Goal: Transaction & Acquisition: Purchase product/service

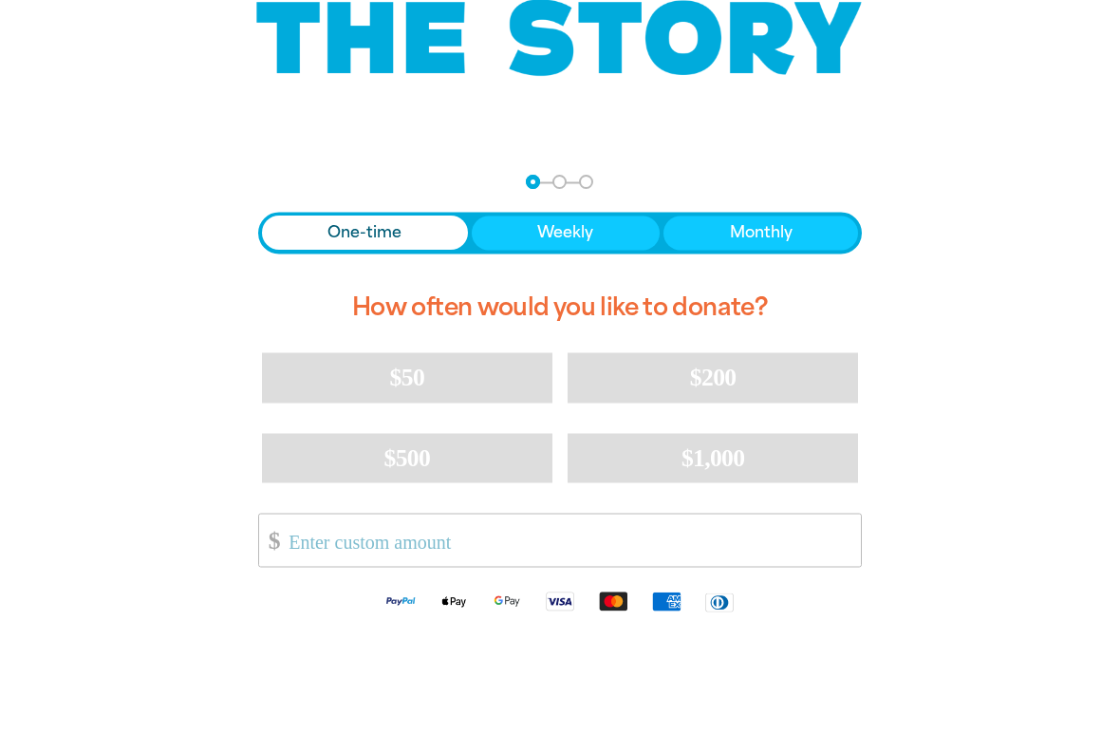
scroll to position [261, 0]
click at [355, 378] on button "$50" at bounding box center [407, 377] width 291 height 49
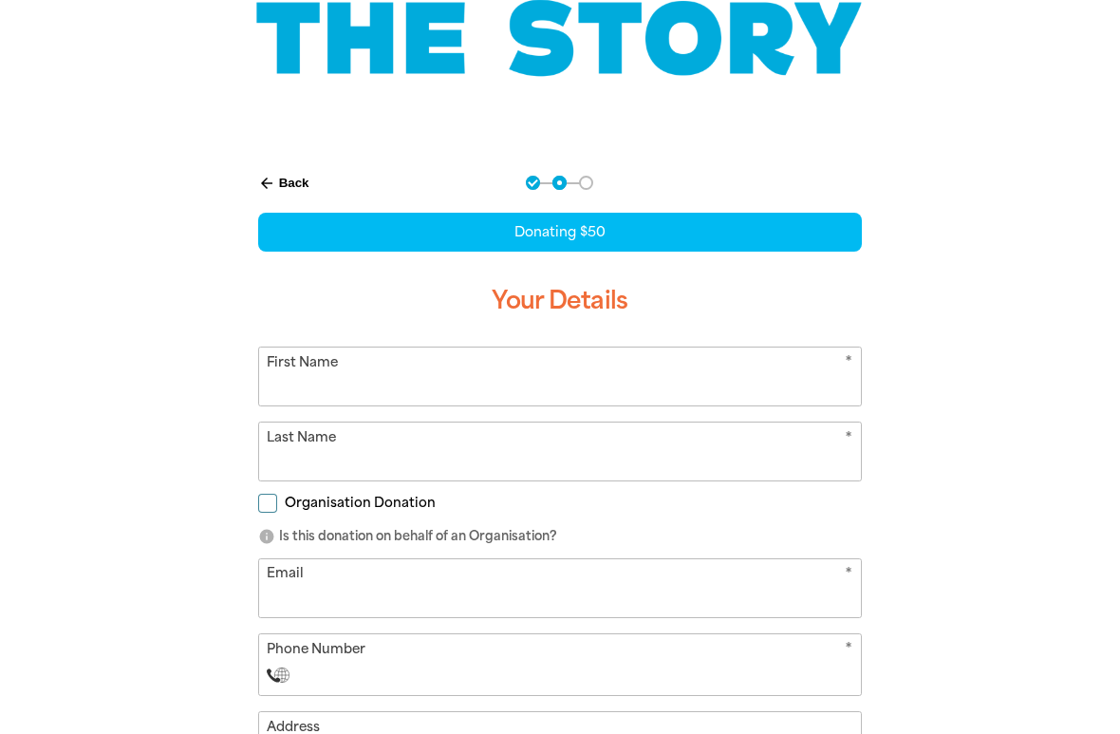
click at [297, 386] on input "First Name" at bounding box center [560, 376] width 603 height 58
type input "213"
type input "[EMAIL_ADDRESS][DOMAIN_NAME]"
type input "Kitching"
type input "[PERSON_NAME]"
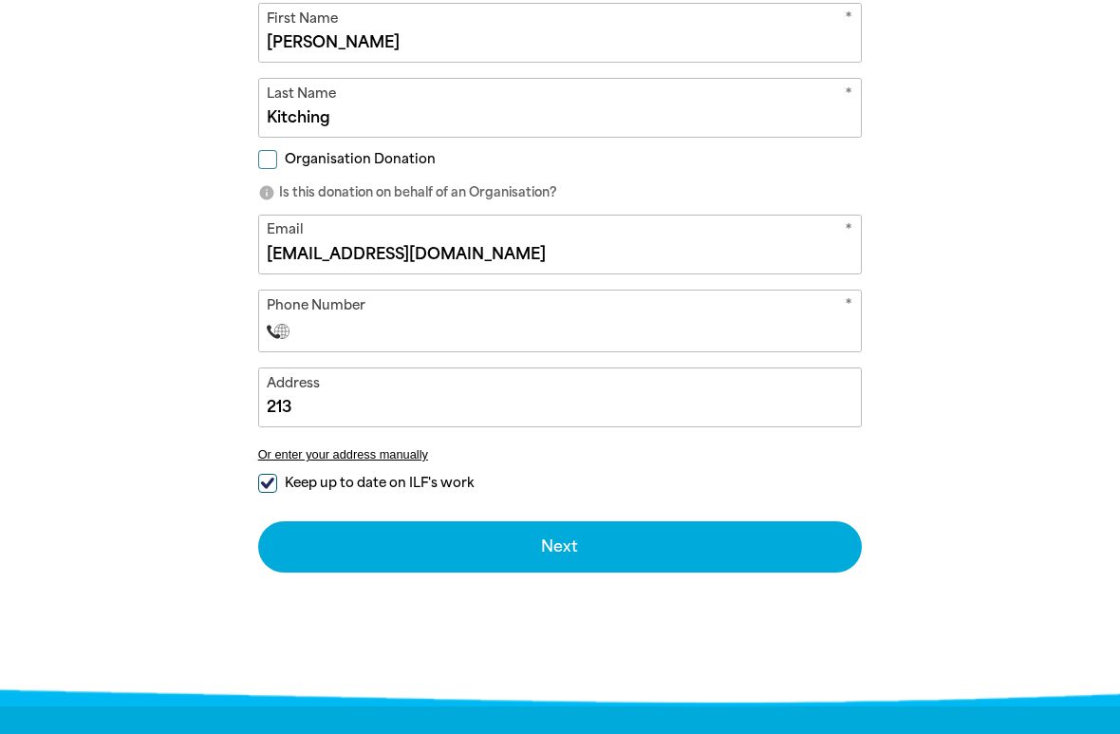
scroll to position [614, 0]
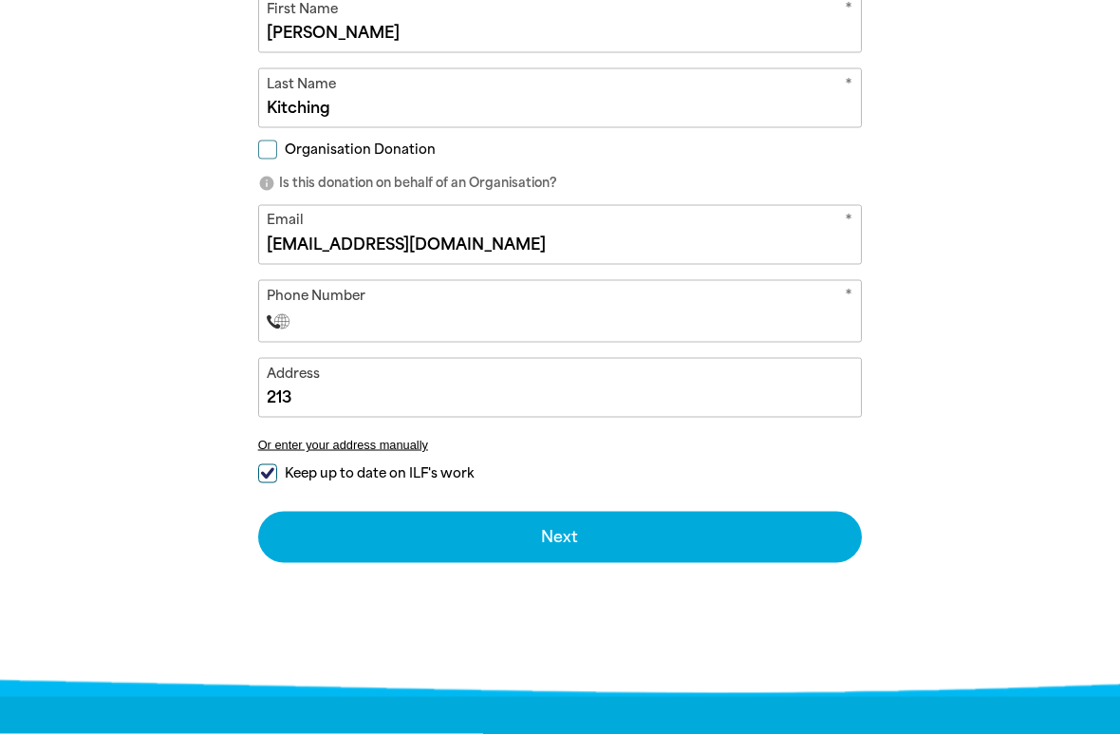
click at [310, 324] on input "Phone Number" at bounding box center [579, 321] width 548 height 23
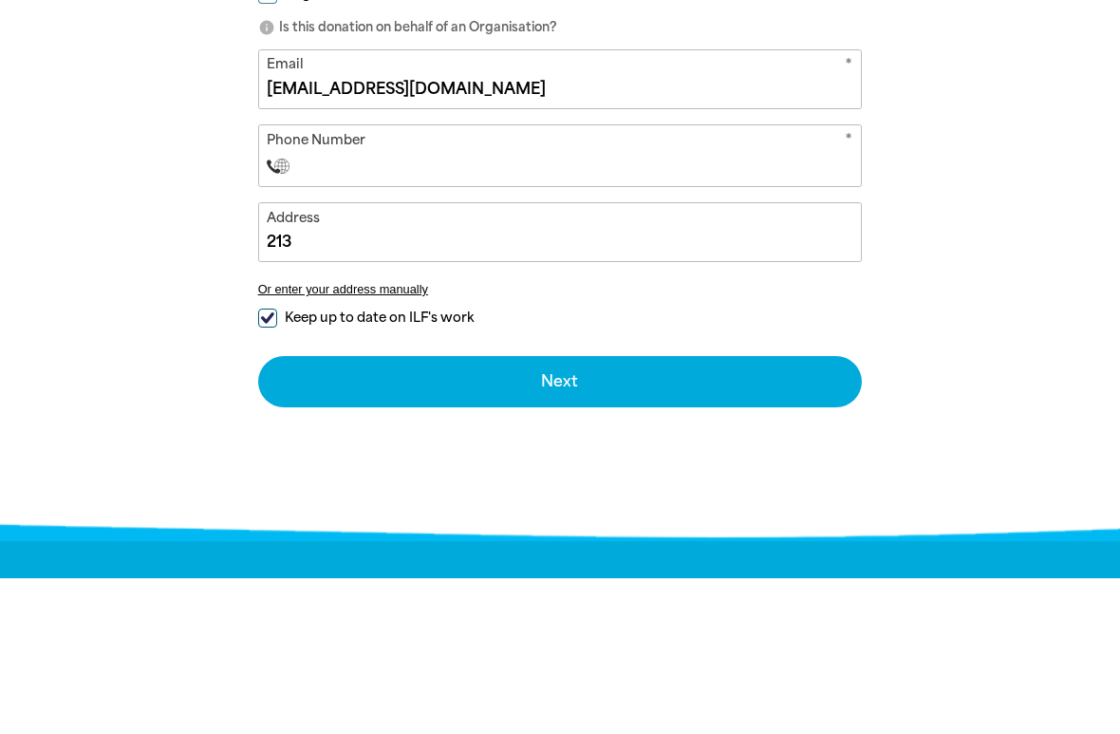
click at [298, 359] on input "213" at bounding box center [560, 388] width 603 height 58
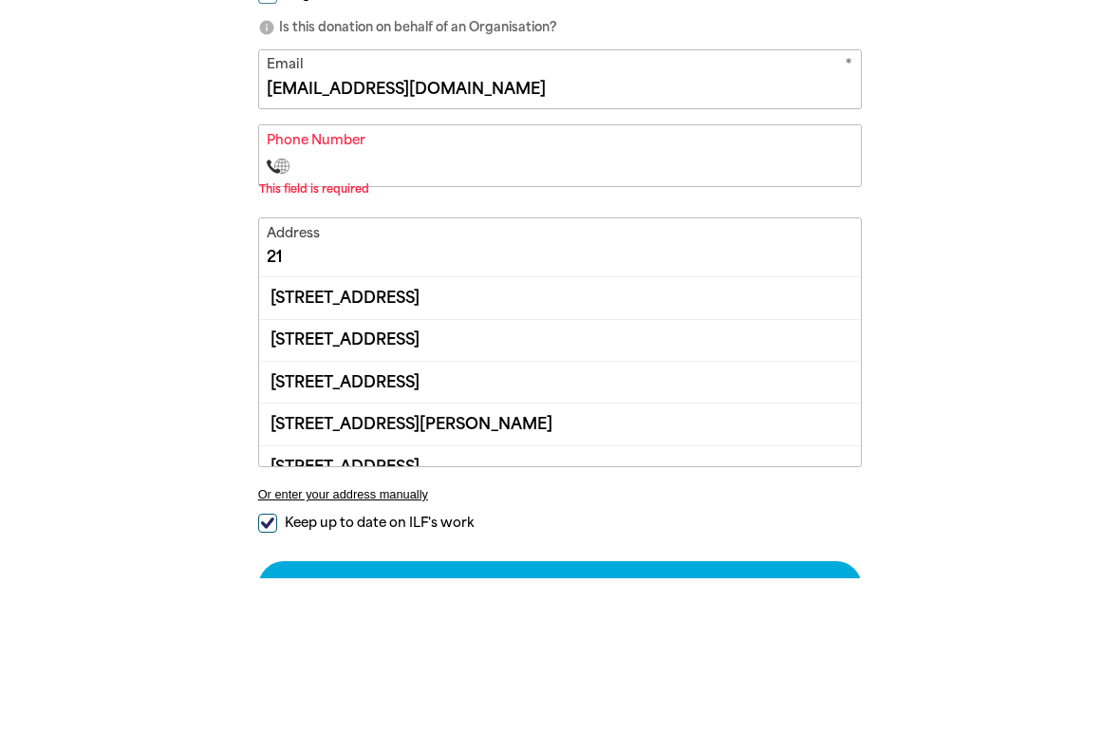
type input "2"
type input "8"
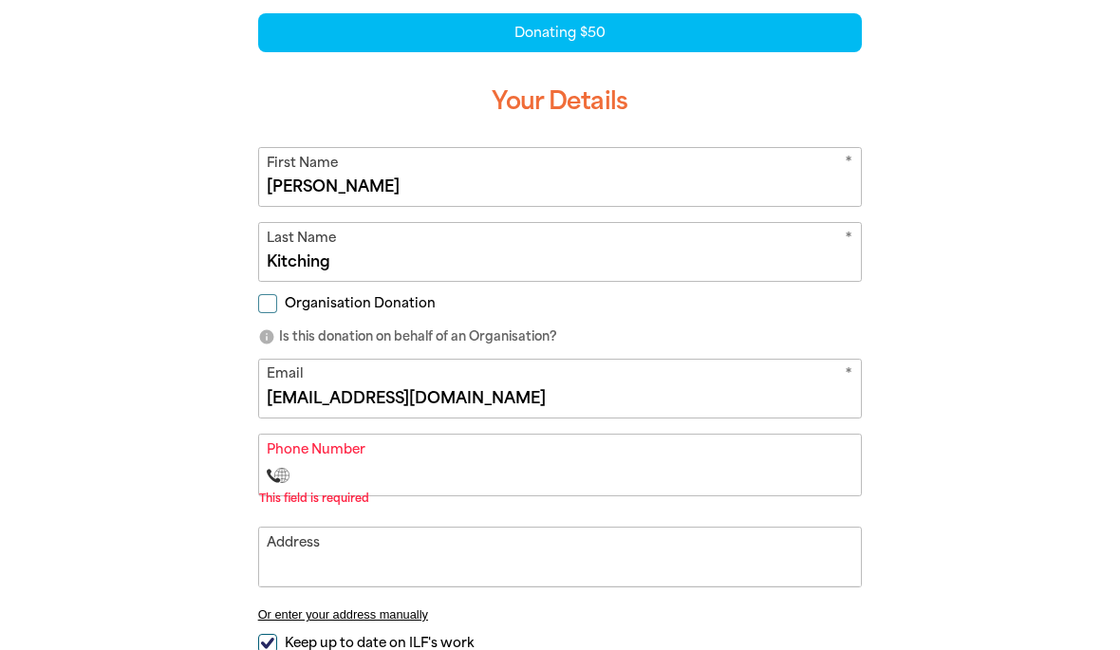
scroll to position [459, 0]
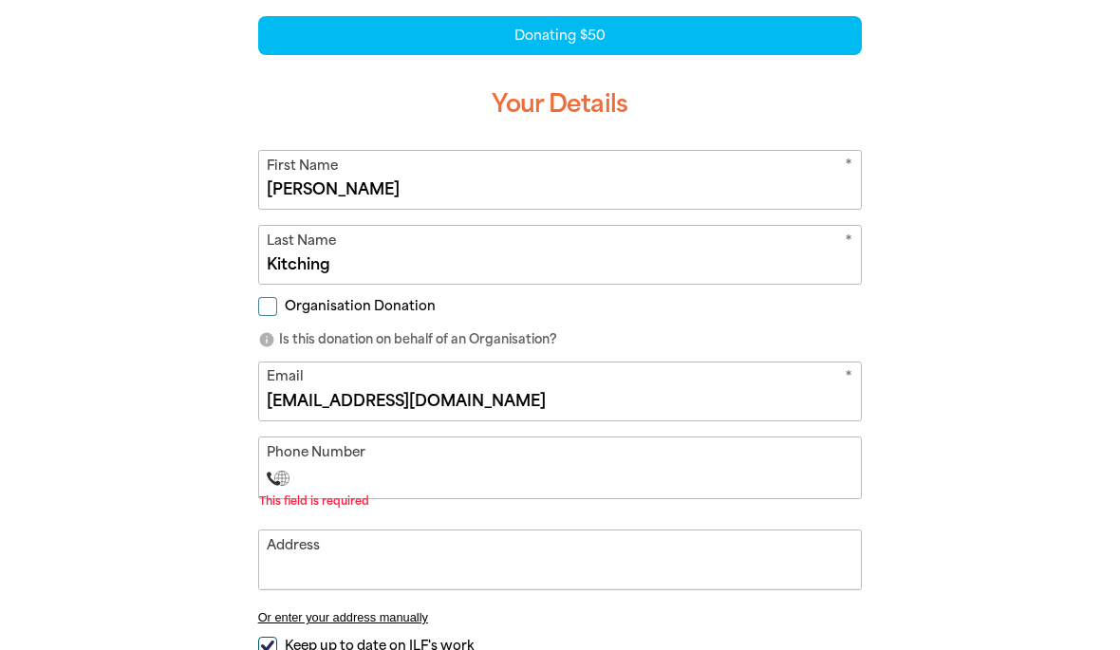
click at [327, 481] on input "Phone Number" at bounding box center [579, 477] width 548 height 23
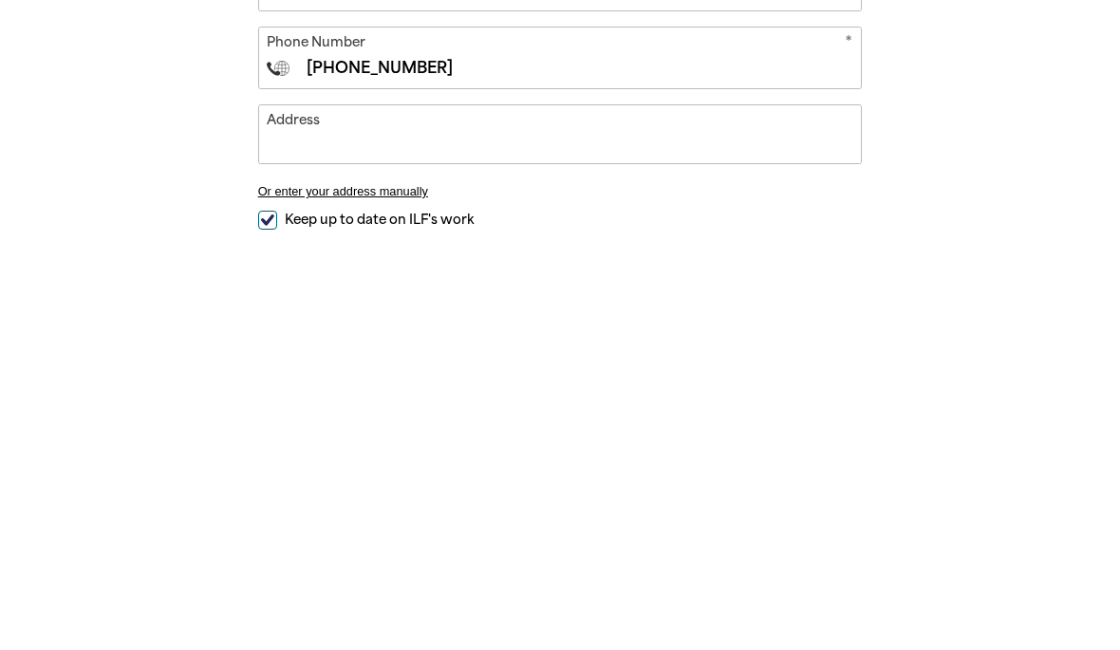
scroll to position [533, 0]
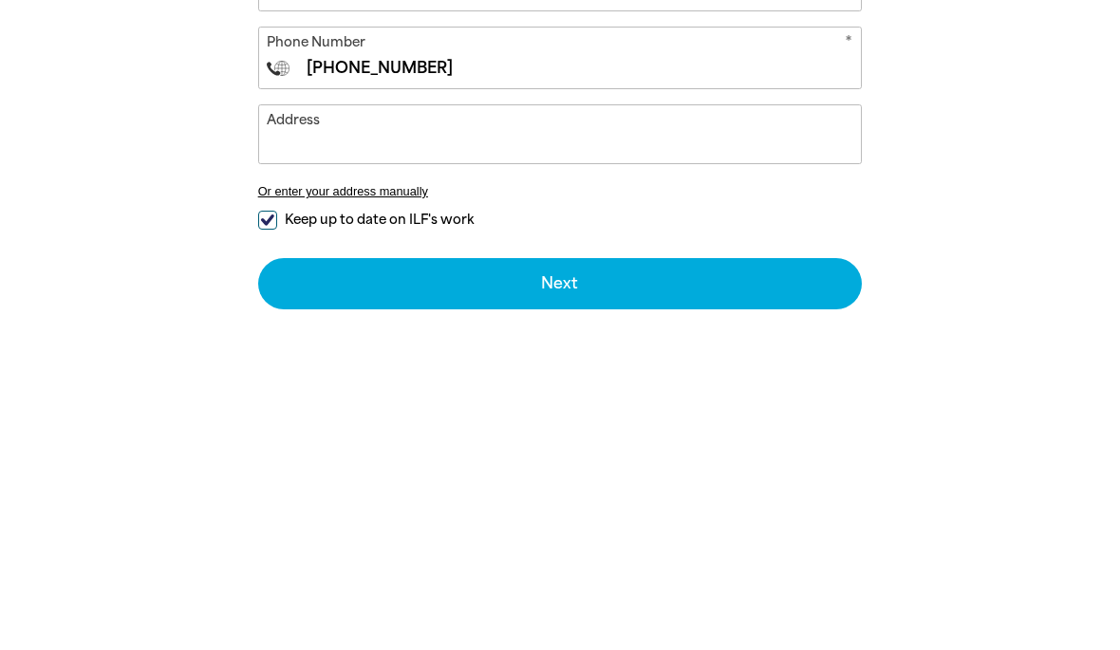
type input "[PHONE_NUMBER]"
click at [291, 441] on input "Address" at bounding box center [560, 470] width 603 height 58
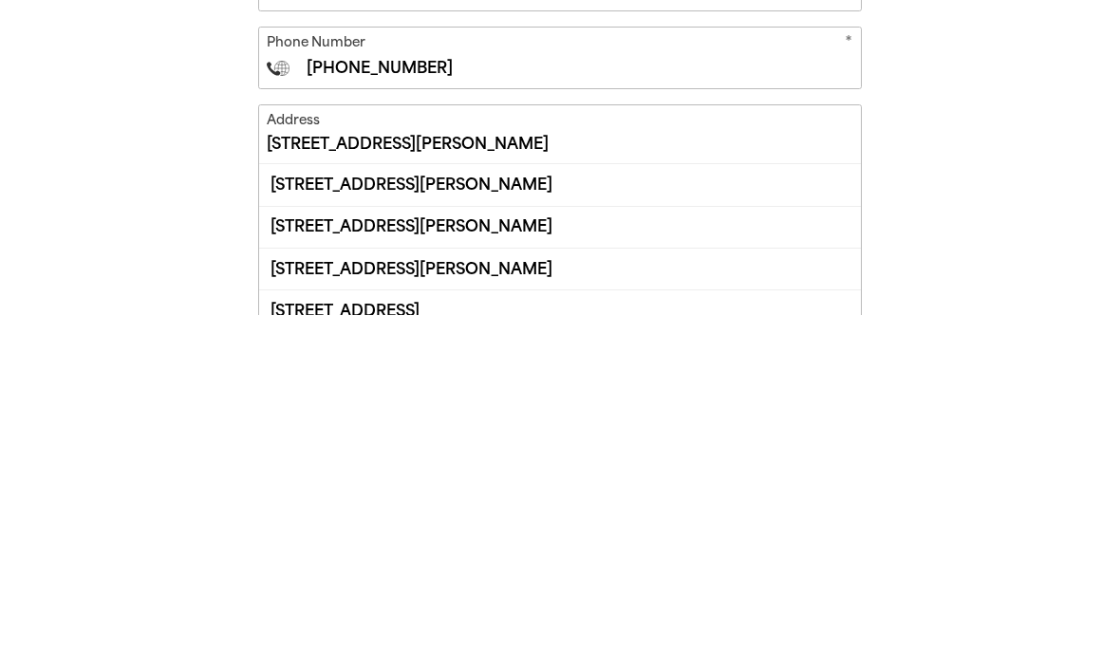
click at [599, 499] on div "[STREET_ADDRESS][PERSON_NAME]" at bounding box center [560, 519] width 603 height 41
type input "[STREET_ADDRESS][PERSON_NAME]"
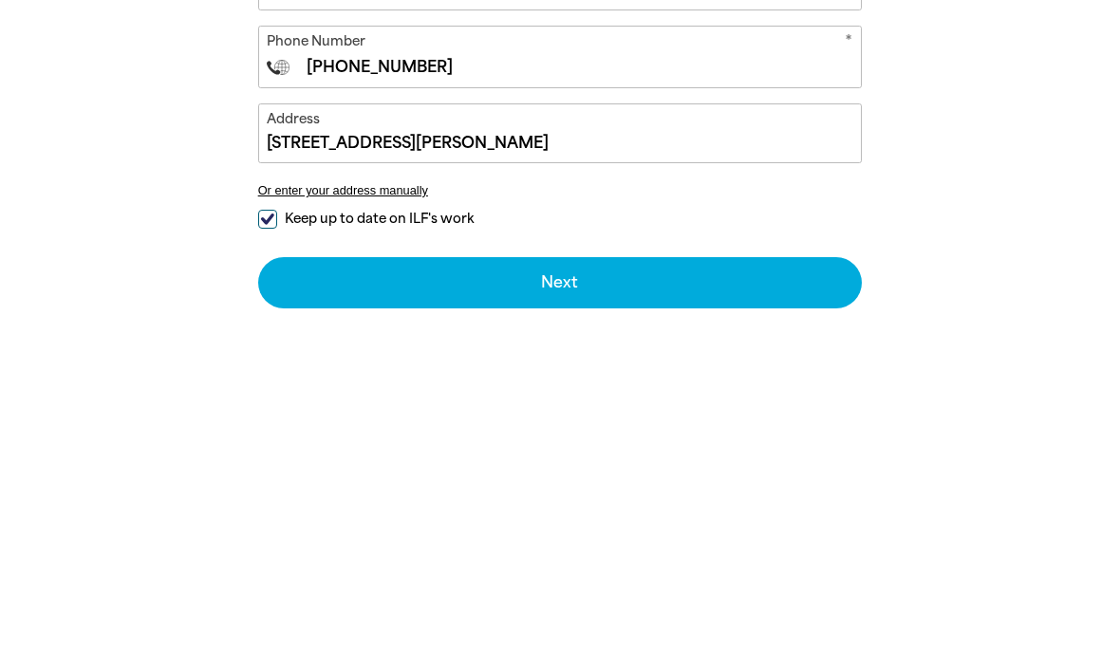
click at [262, 545] on input "Keep up to date on ILF's work" at bounding box center [267, 554] width 19 height 19
checkbox input "false"
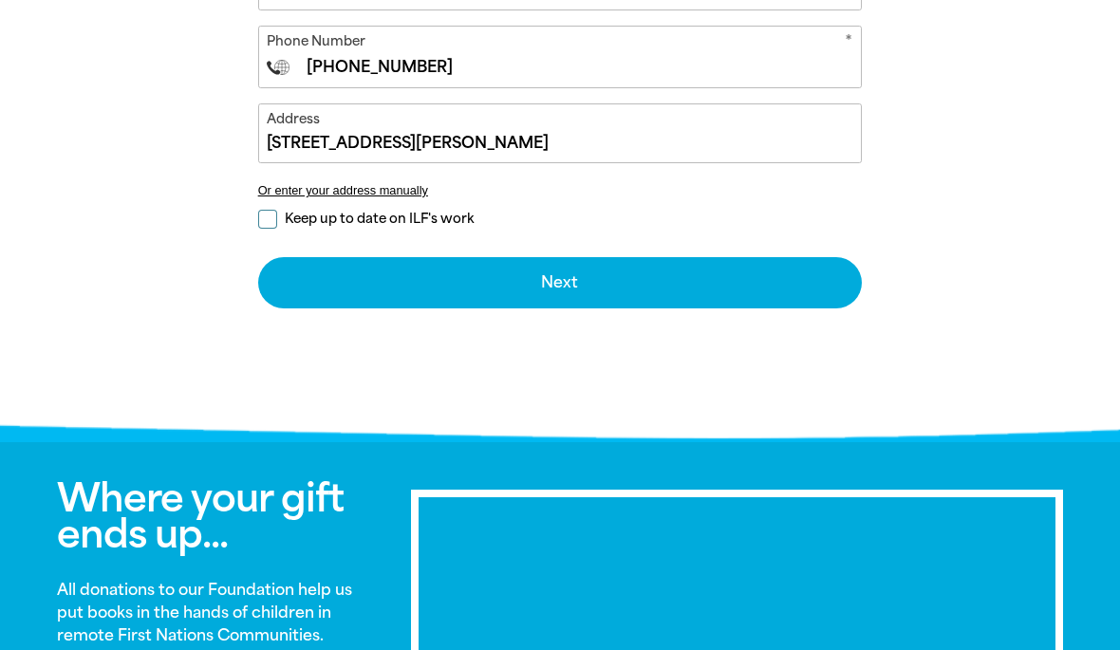
click at [696, 291] on button "Next chevron_right" at bounding box center [560, 282] width 605 height 51
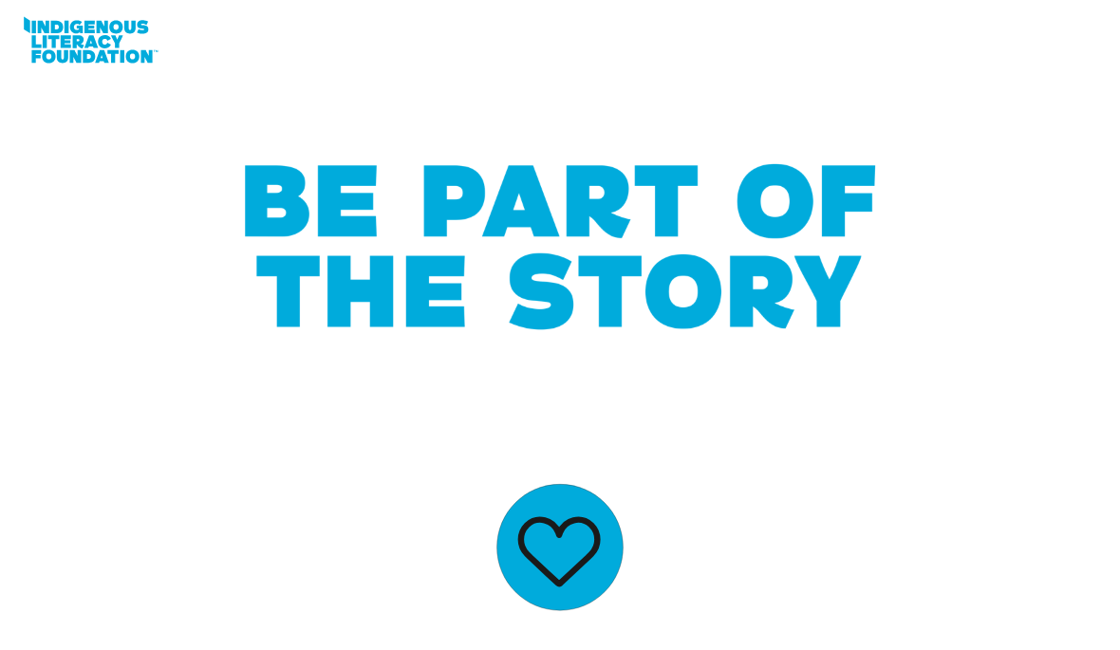
scroll to position [0, 0]
